Goal: Communication & Community: Answer question/provide support

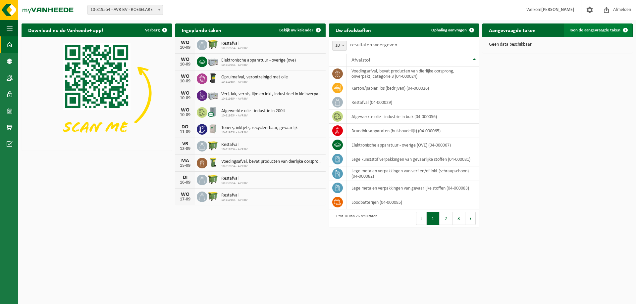
click at [602, 29] on span "Toon de aangevraagde taken" at bounding box center [594, 30] width 51 height 4
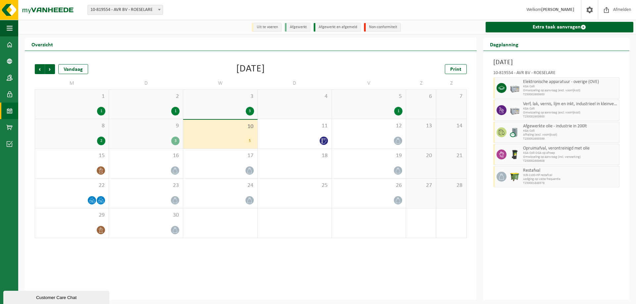
click at [55, 298] on div "Customer Care Chat" at bounding box center [56, 298] width 96 height 5
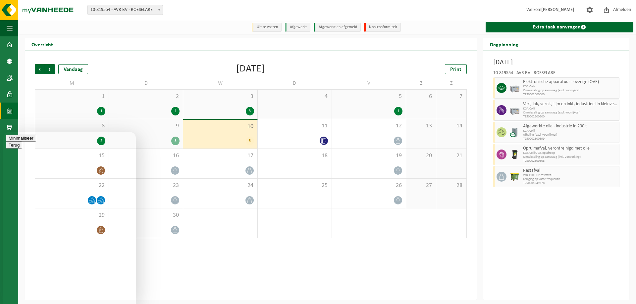
type textarea "Beste, wij hebben enkele afhalingen aangevraagd voor vandaag 10/09, kunnen jull…"
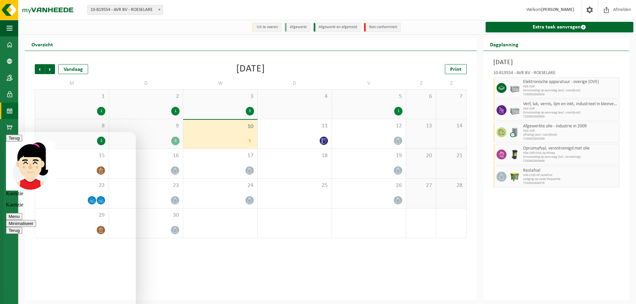
scroll to position [18, 0]
type textarea "neen, 5 stromen: electronische apparatuur, verf, afgewerkte olie, opruimafval e…"
drag, startPoint x: 562, startPoint y: 74, endPoint x: 490, endPoint y: 75, distance: 71.6
click at [490, 75] on div "10-819554 - AVR BV - ROESELARE Elektronische apparatuur - overige (OVE) KGA Col…" at bounding box center [556, 128] width 133 height 121
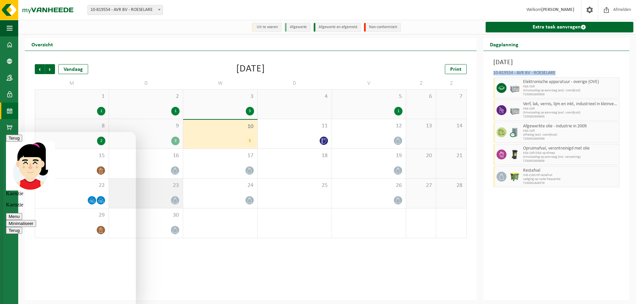
copy div "10-819554 - AVR BV - ROESELARE"
paste textarea "10-819554 - AVR BV - ROESELARE"
type textarea "10-819554 - AVR BV - ROESELARE"
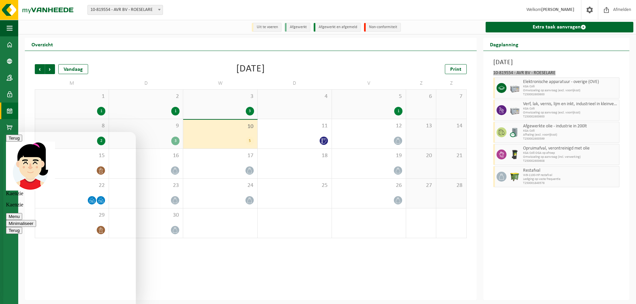
type textarea "dit nummer staat bij de datum van vandaag"
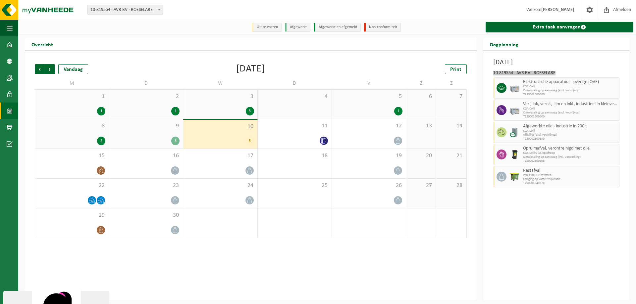
scroll to position [0, 0]
